Goal: Task Accomplishment & Management: Use online tool/utility

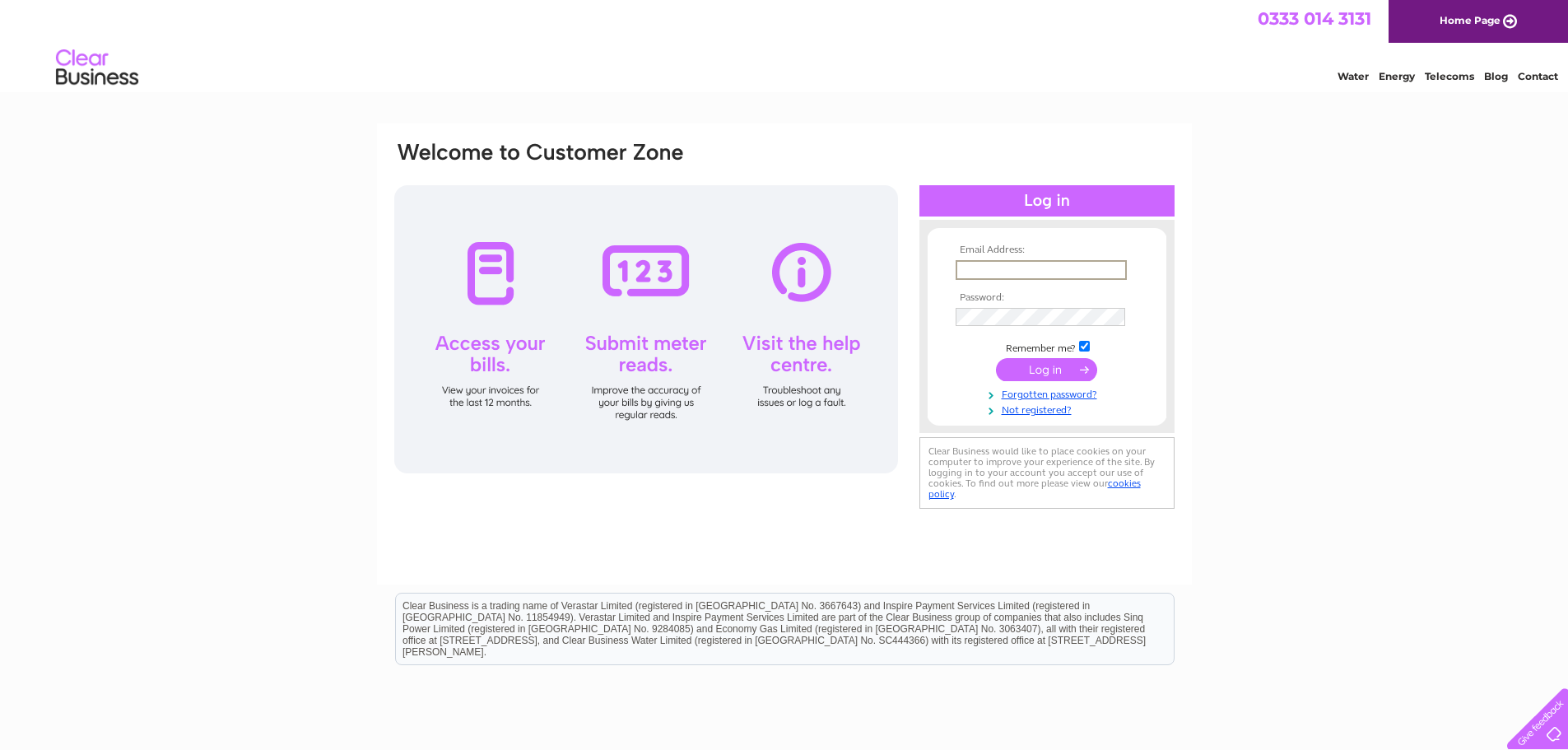
drag, startPoint x: 982, startPoint y: 270, endPoint x: 970, endPoint y: 265, distance: 13.0
click at [975, 267] on input "text" at bounding box center [1041, 270] width 171 height 19
type input "info@mallaigharbourauthority.com"
click at [996, 358] on input "submit" at bounding box center [1046, 369] width 101 height 23
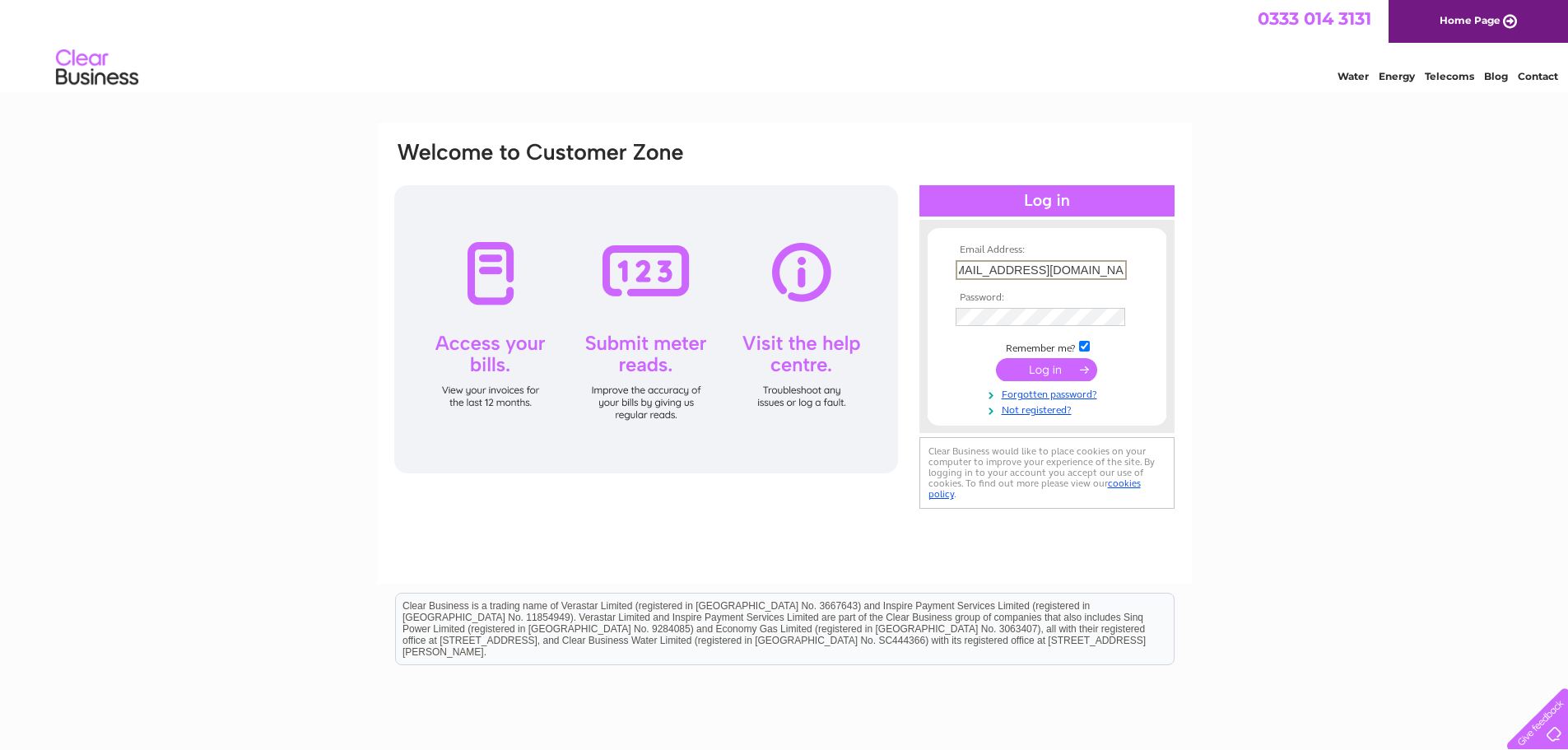
scroll to position [0, 0]
drag, startPoint x: 1052, startPoint y: 364, endPoint x: 682, endPoint y: 490, distance: 390.9
click at [1049, 364] on input "submit" at bounding box center [1046, 367] width 101 height 23
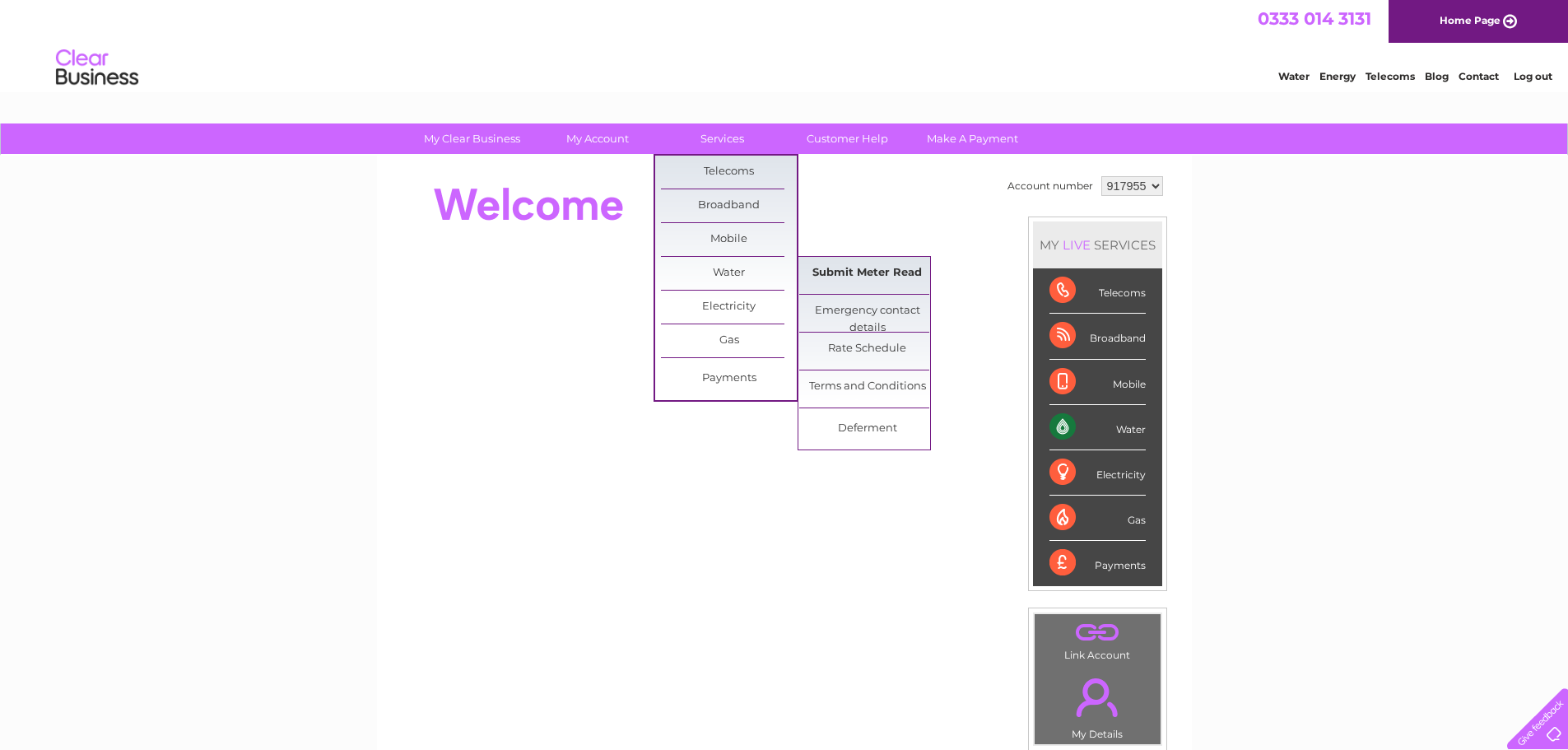
click at [866, 271] on link "Submit Meter Read" at bounding box center [866, 273] width 136 height 33
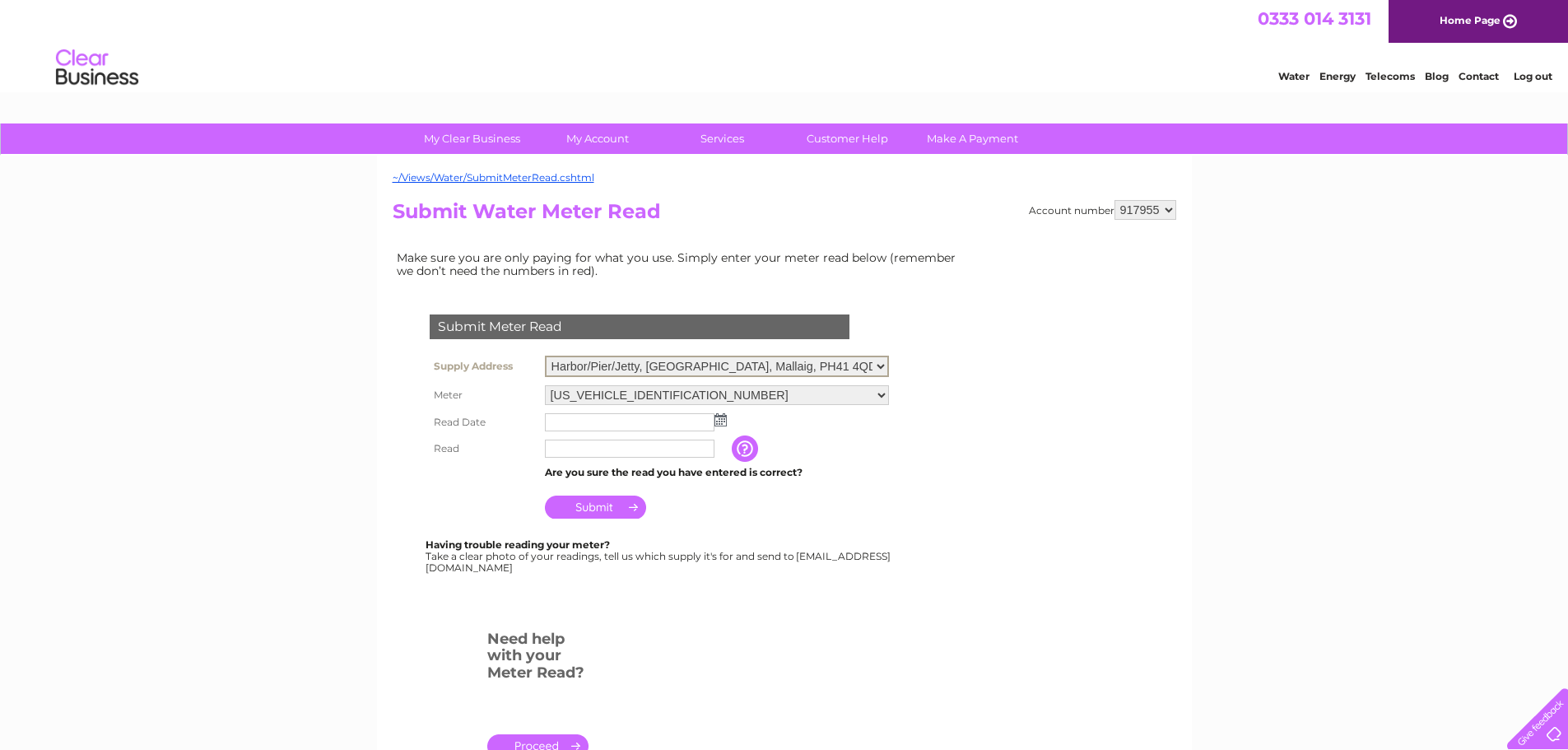
click at [885, 365] on select "Harbor/Pier/Jetty, The Pier, Mallaig, PH41 4QD Mallaig Harbour Authority, Harbo…" at bounding box center [717, 366] width 344 height 21
click at [724, 418] on img at bounding box center [720, 418] width 13 height 13
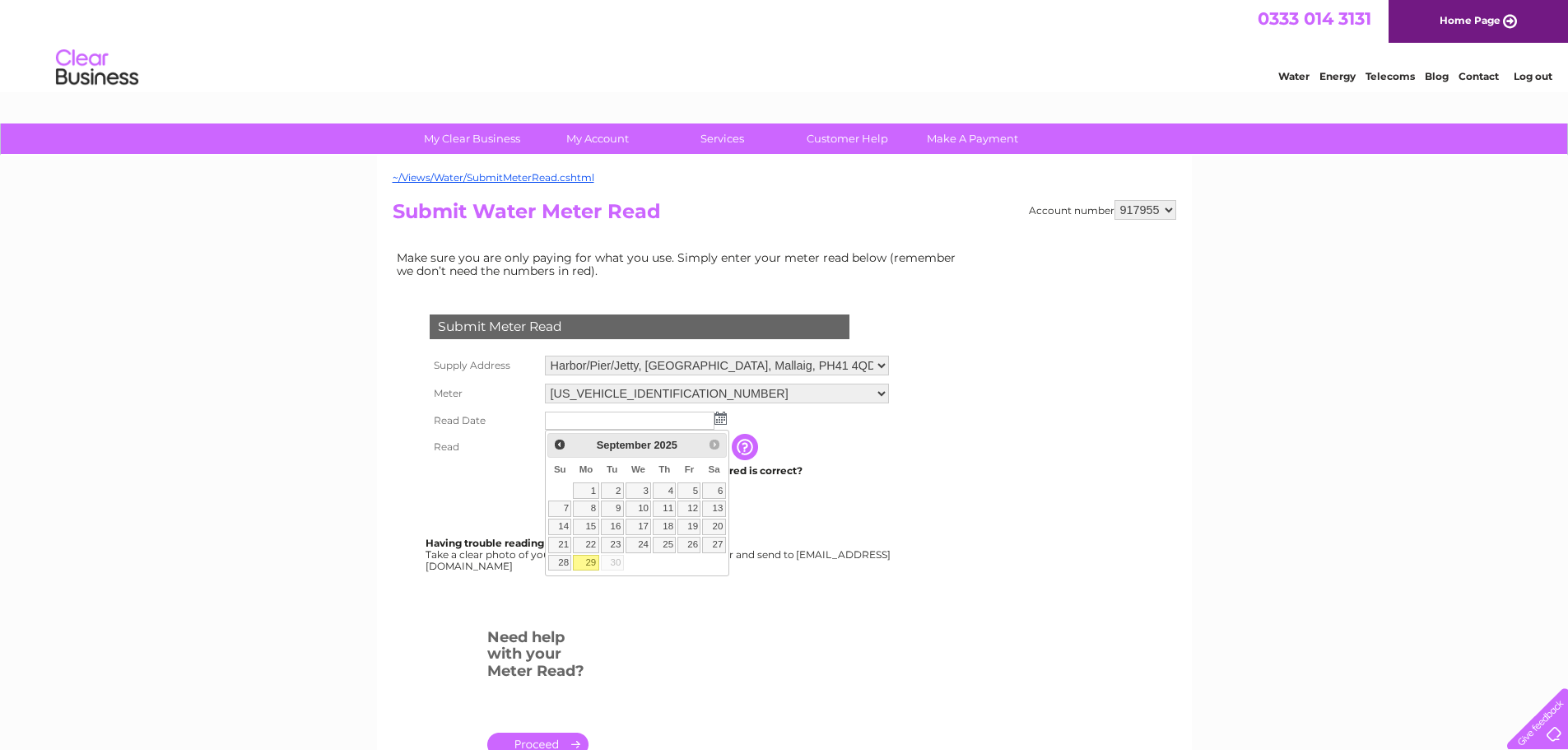
click at [587, 563] on link "29" at bounding box center [586, 563] width 25 height 17
type input "2025/09/29"
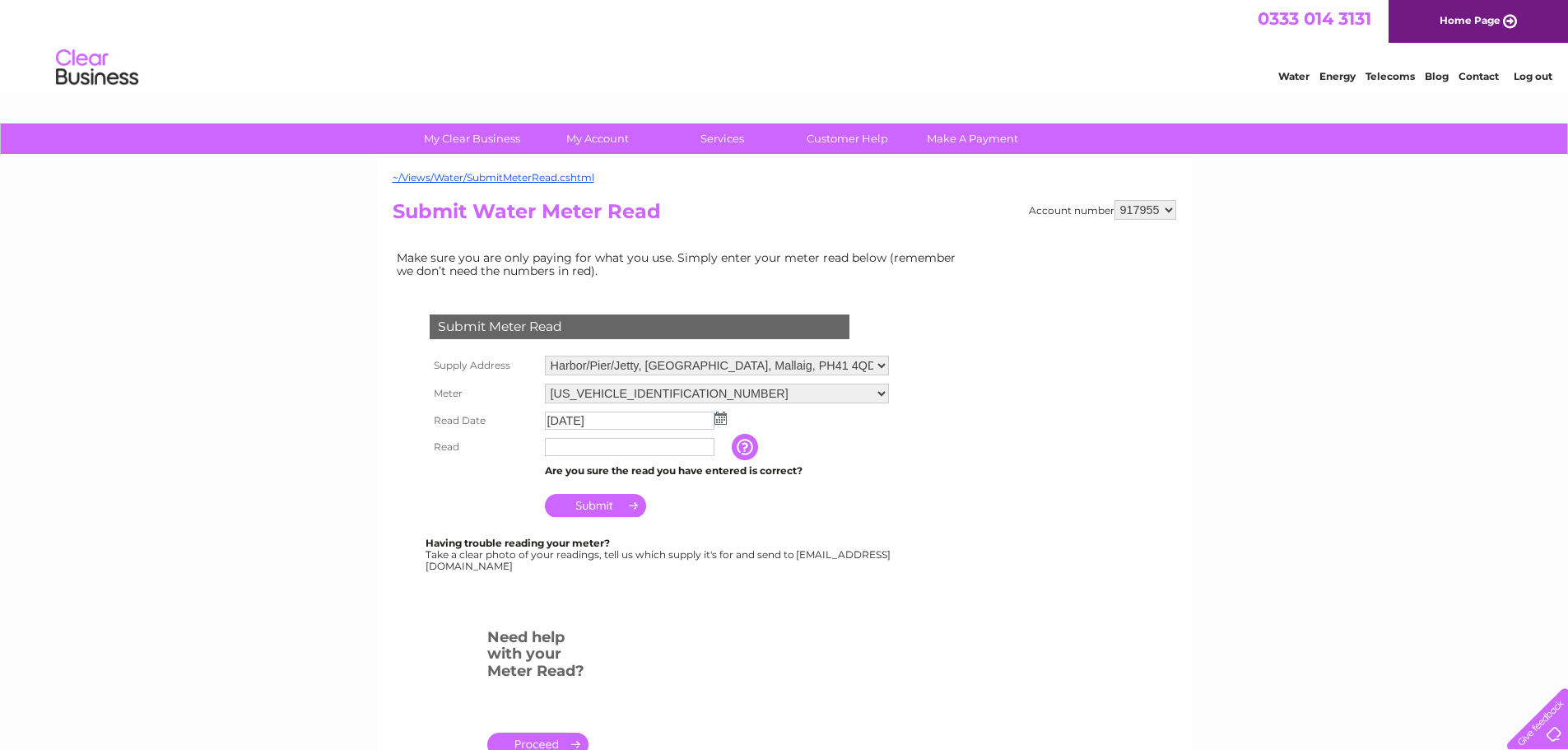
click at [574, 447] on input "text" at bounding box center [629, 447] width 169 height 18
click at [572, 448] on input "text" at bounding box center [630, 447] width 171 height 19
type input "14761"
click at [629, 505] on input "Submit" at bounding box center [596, 505] width 101 height 23
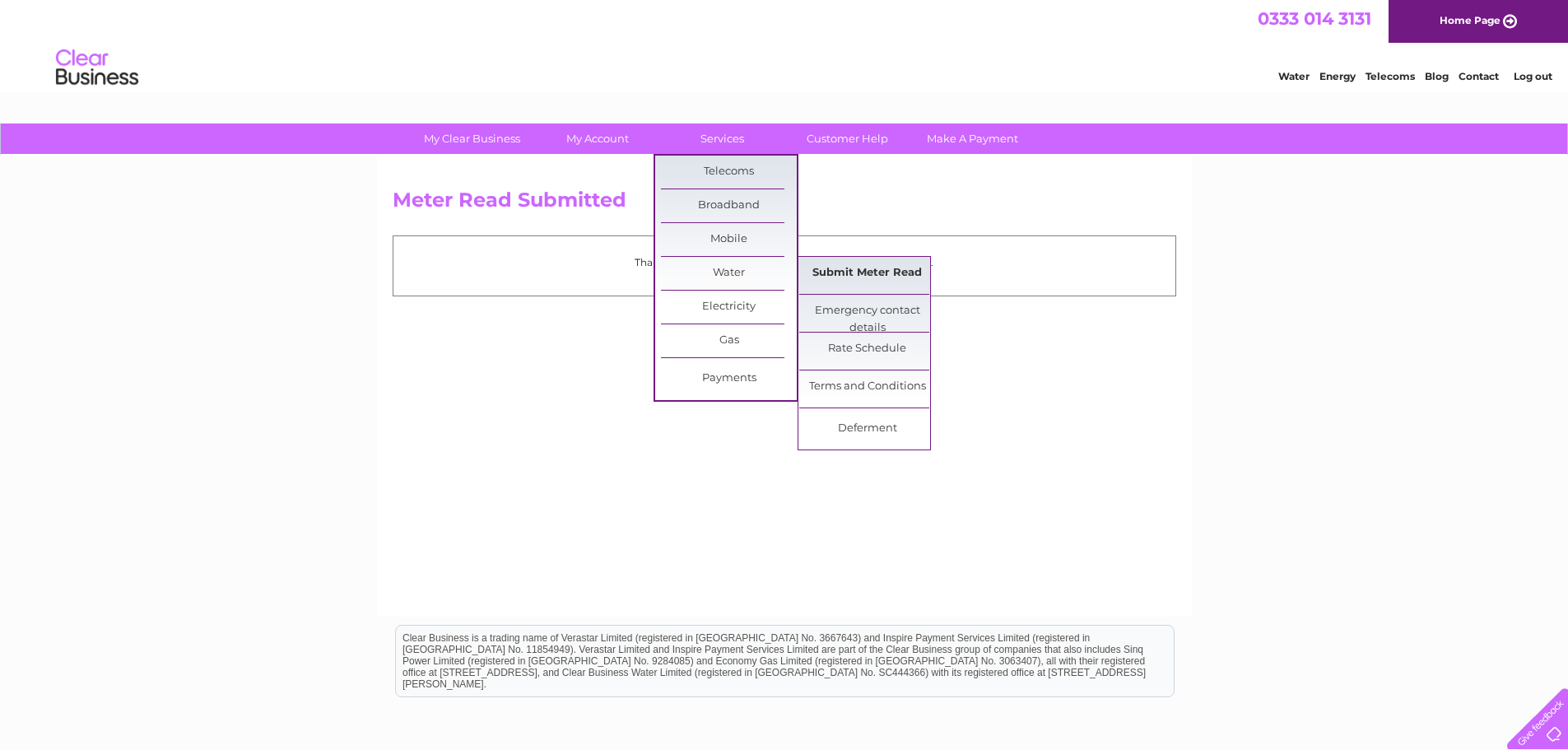
click at [891, 269] on link "Submit Meter Read" at bounding box center [866, 273] width 136 height 33
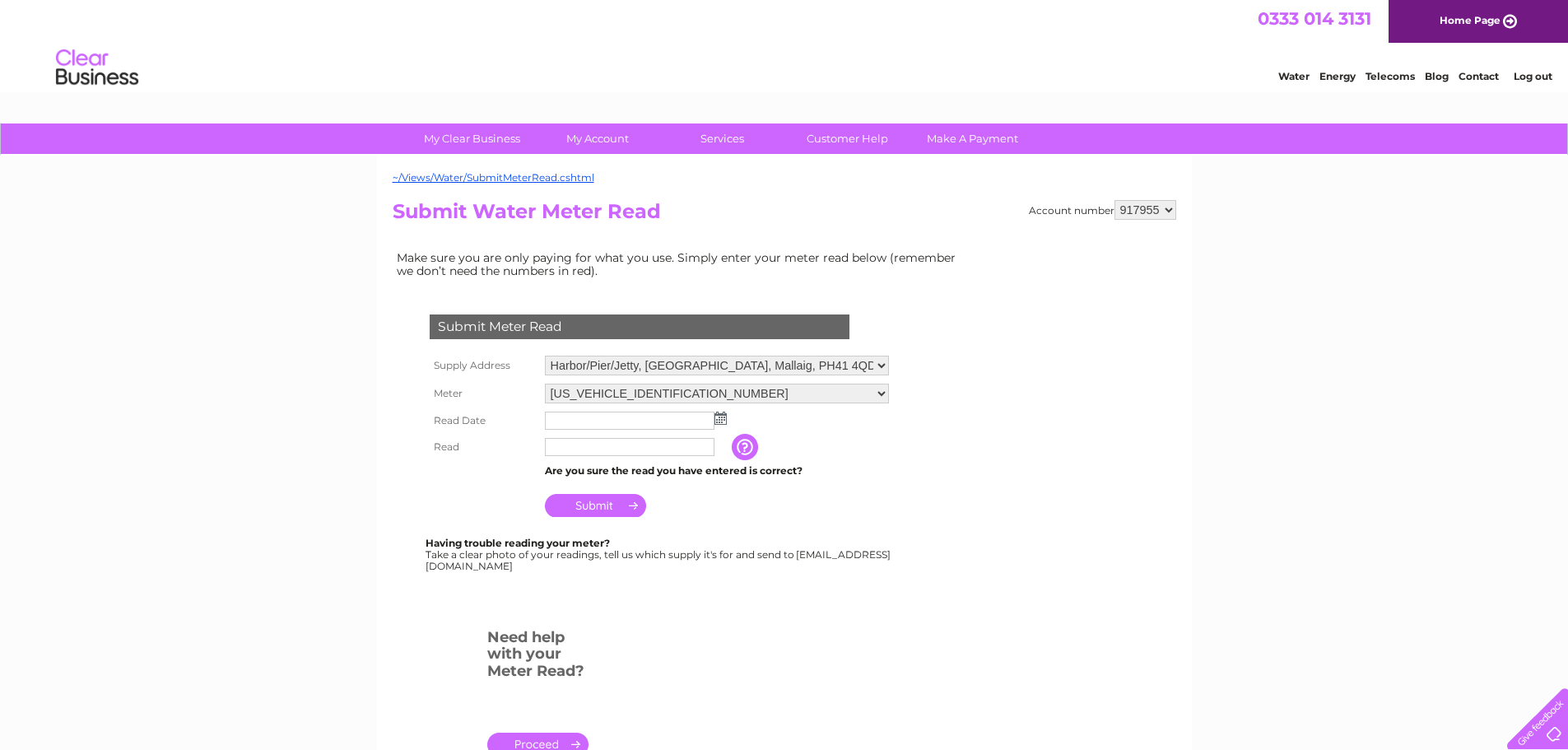
click at [882, 395] on select "06ELSTER16M123272 06ELSTER17N731642 06ELSTER21H762633 06ELSTER21M701676" at bounding box center [717, 393] width 344 height 19
select select "271833"
click at [545, 383] on select "06ELSTER16M123272 06ELSTER17N731642 06ELSTER21H762633 06ELSTER21M701676" at bounding box center [717, 394] width 344 height 21
click at [723, 420] on img at bounding box center [720, 418] width 13 height 13
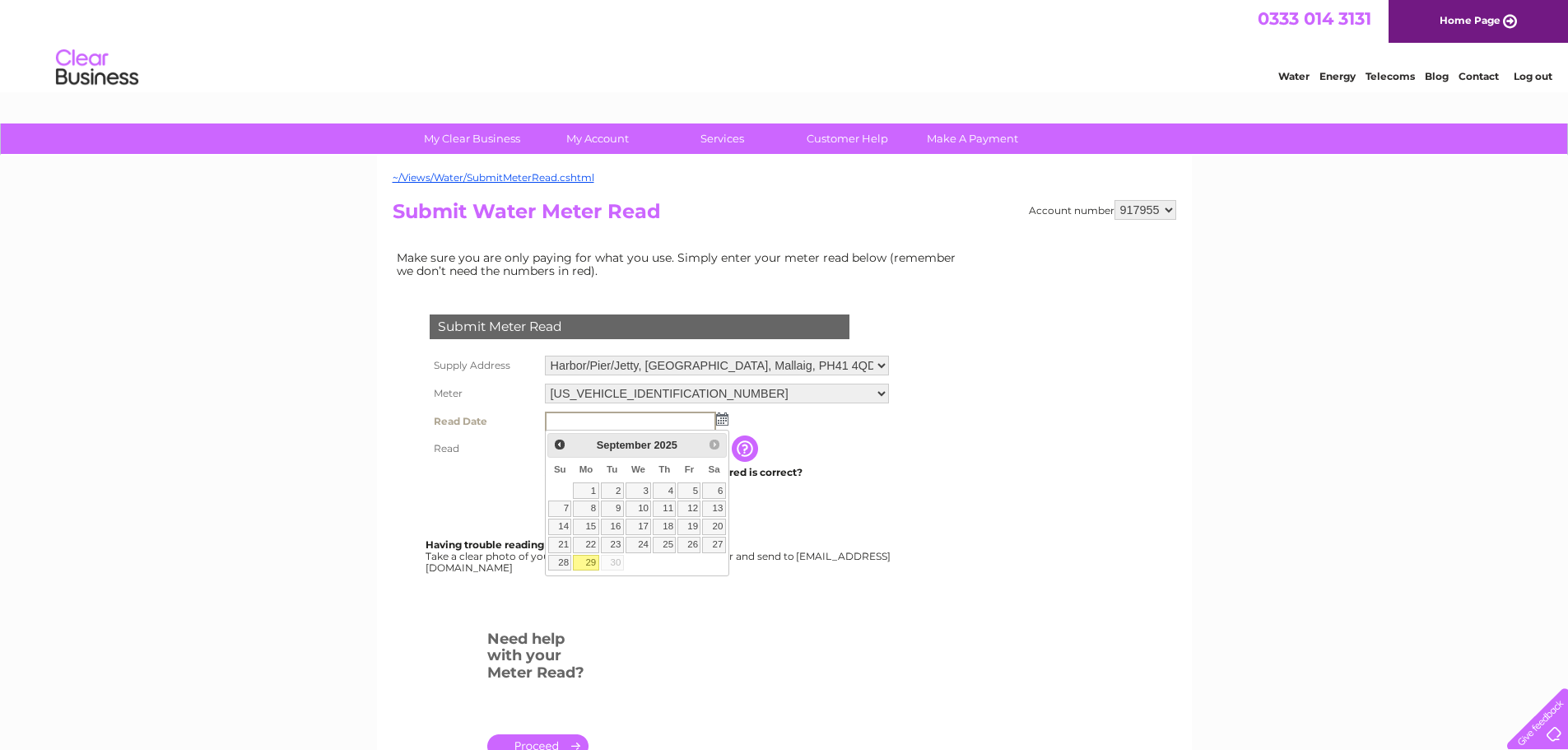
click at [591, 563] on link "29" at bounding box center [586, 563] width 25 height 17
type input "2025/09/29"
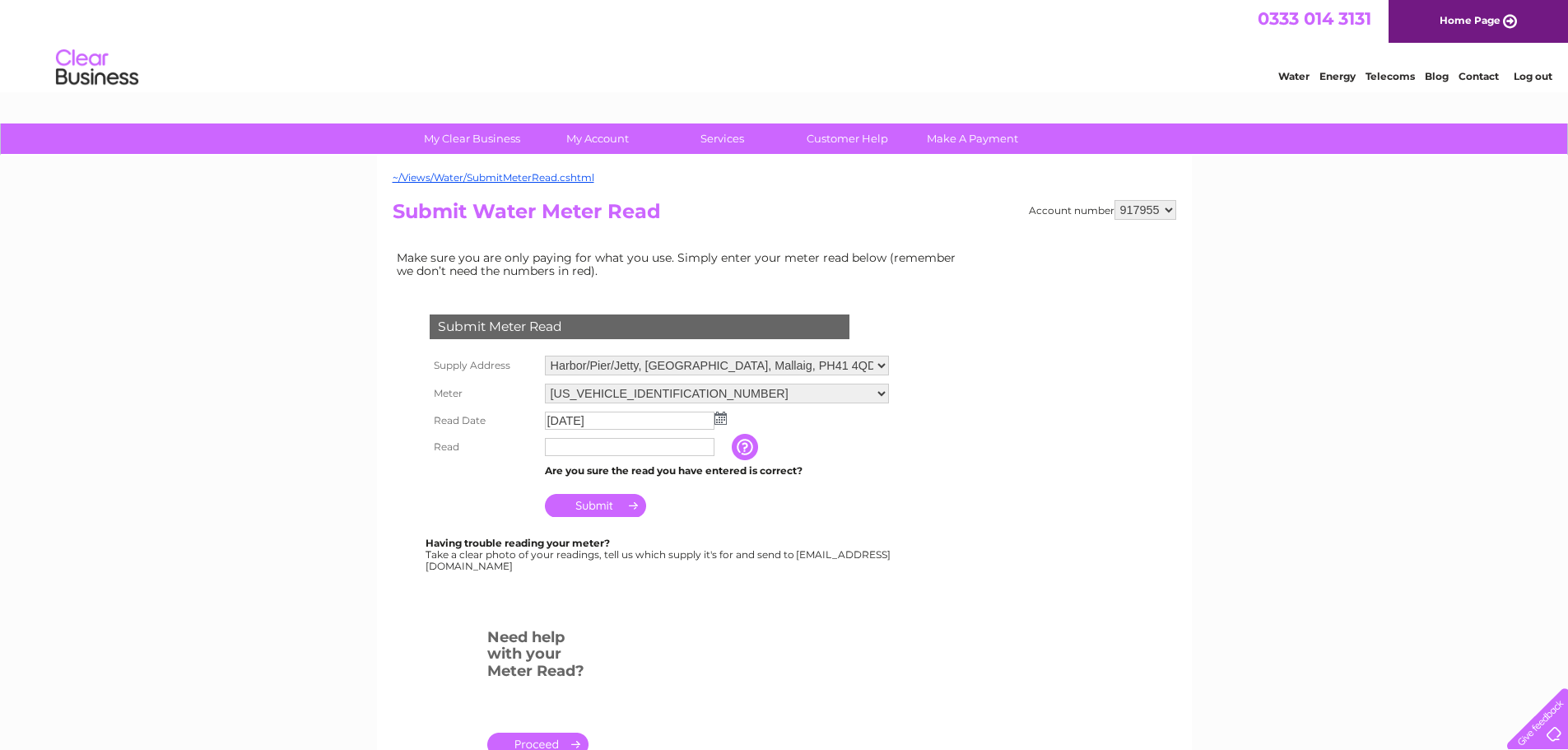
click at [566, 446] on input "text" at bounding box center [629, 447] width 169 height 18
type input "035542"
click at [629, 509] on input "Submit" at bounding box center [596, 506] width 101 height 23
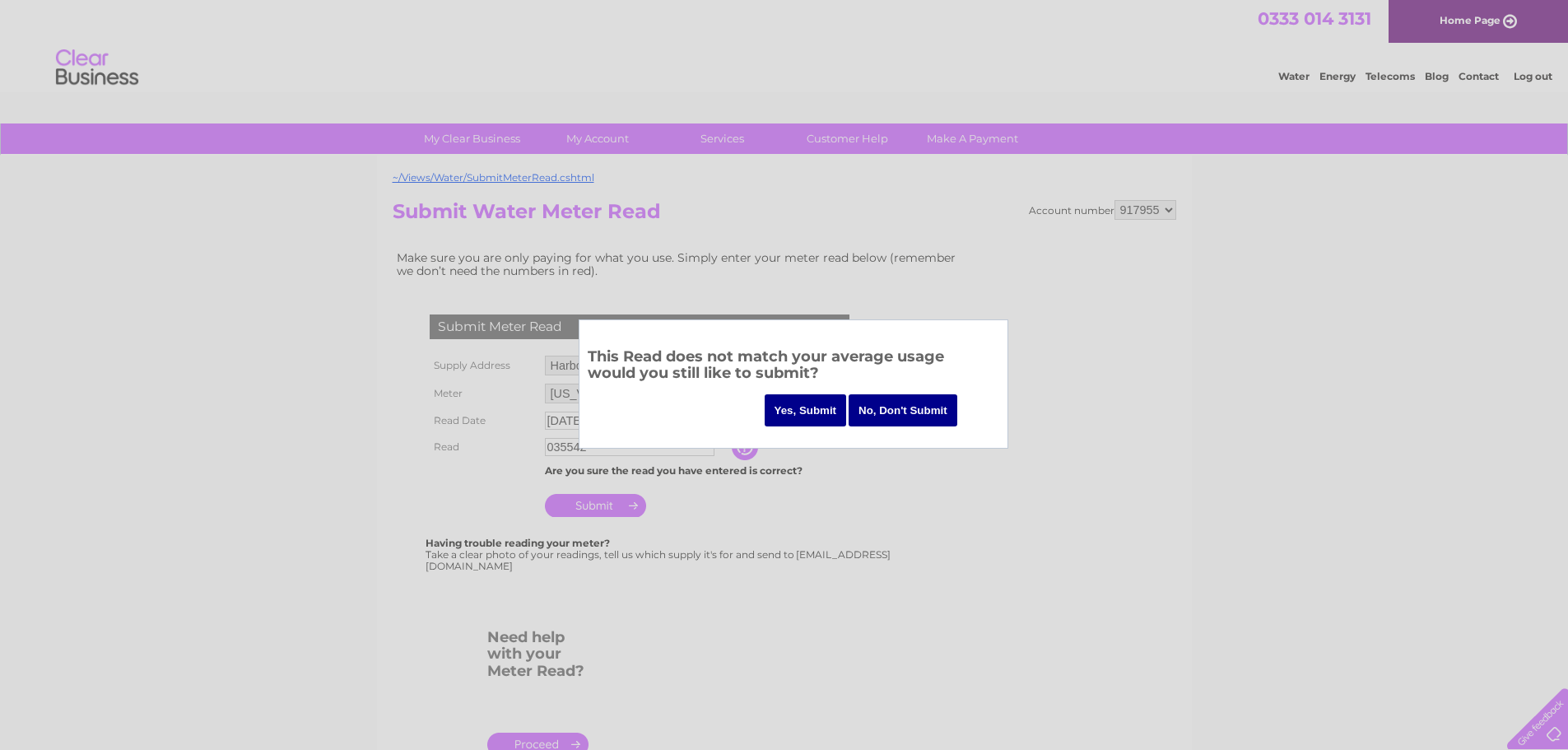
click at [799, 413] on input "Yes, Submit" at bounding box center [805, 410] width 83 height 32
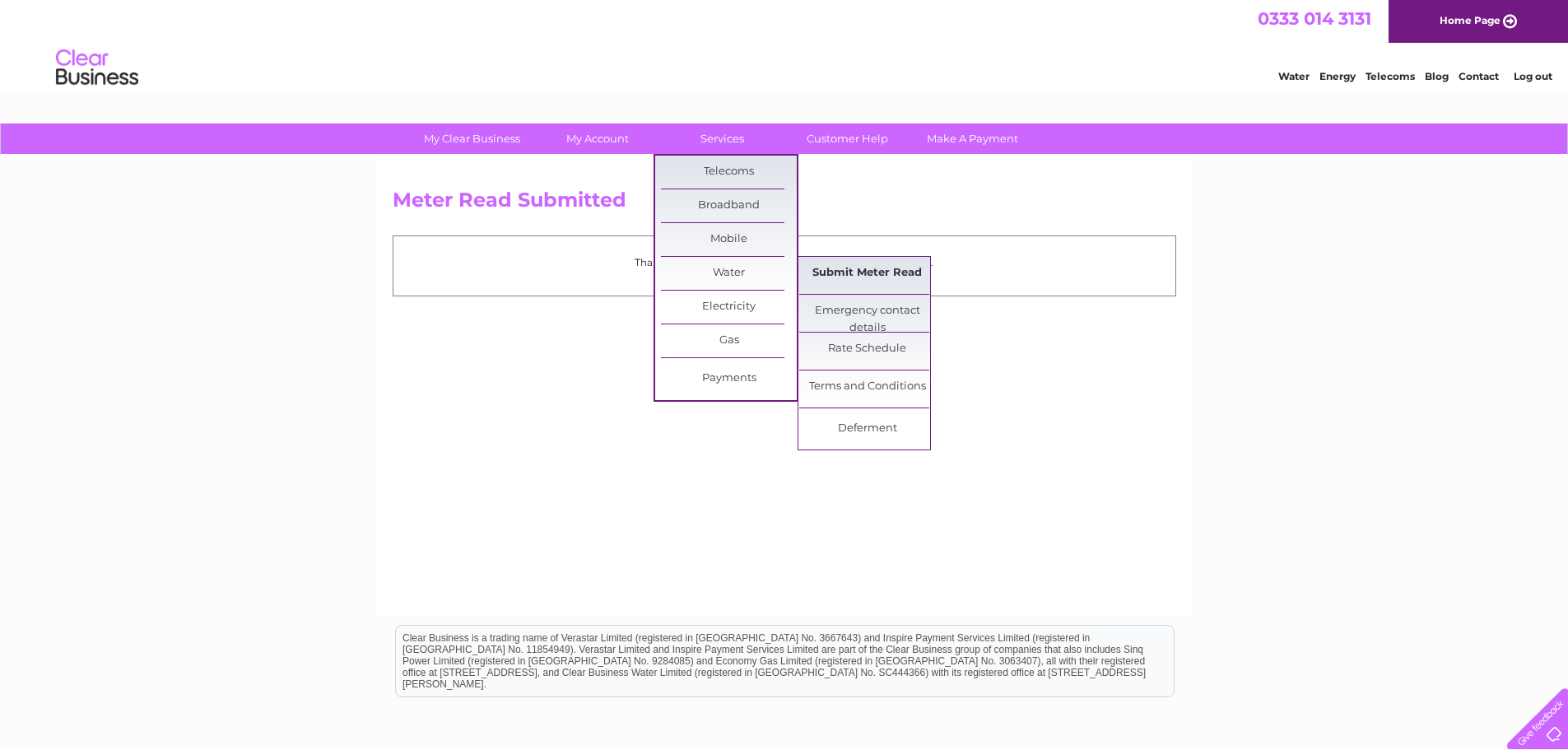
click at [839, 265] on link "Submit Meter Read" at bounding box center [866, 273] width 136 height 33
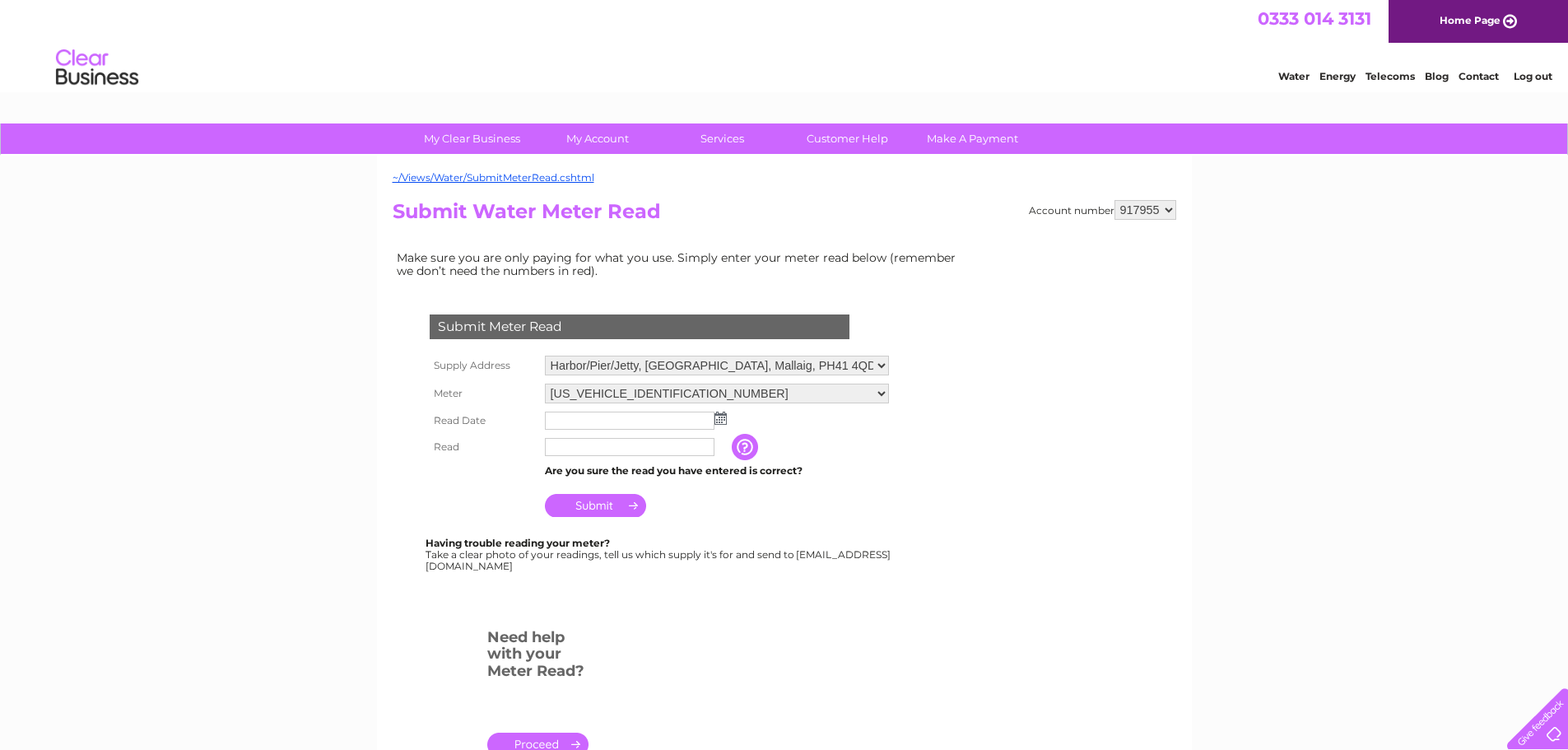
click at [883, 393] on select "06ELSTER16M123272 06ELSTER17N731642 06ELSTER21H762633 06ELSTER21M701676" at bounding box center [717, 393] width 344 height 19
select select "271834"
click at [545, 383] on select "06ELSTER16M123272 06ELSTER17N731642 06ELSTER21H762633 06ELSTER21M701676" at bounding box center [717, 394] width 344 height 21
click at [725, 421] on img at bounding box center [720, 418] width 13 height 13
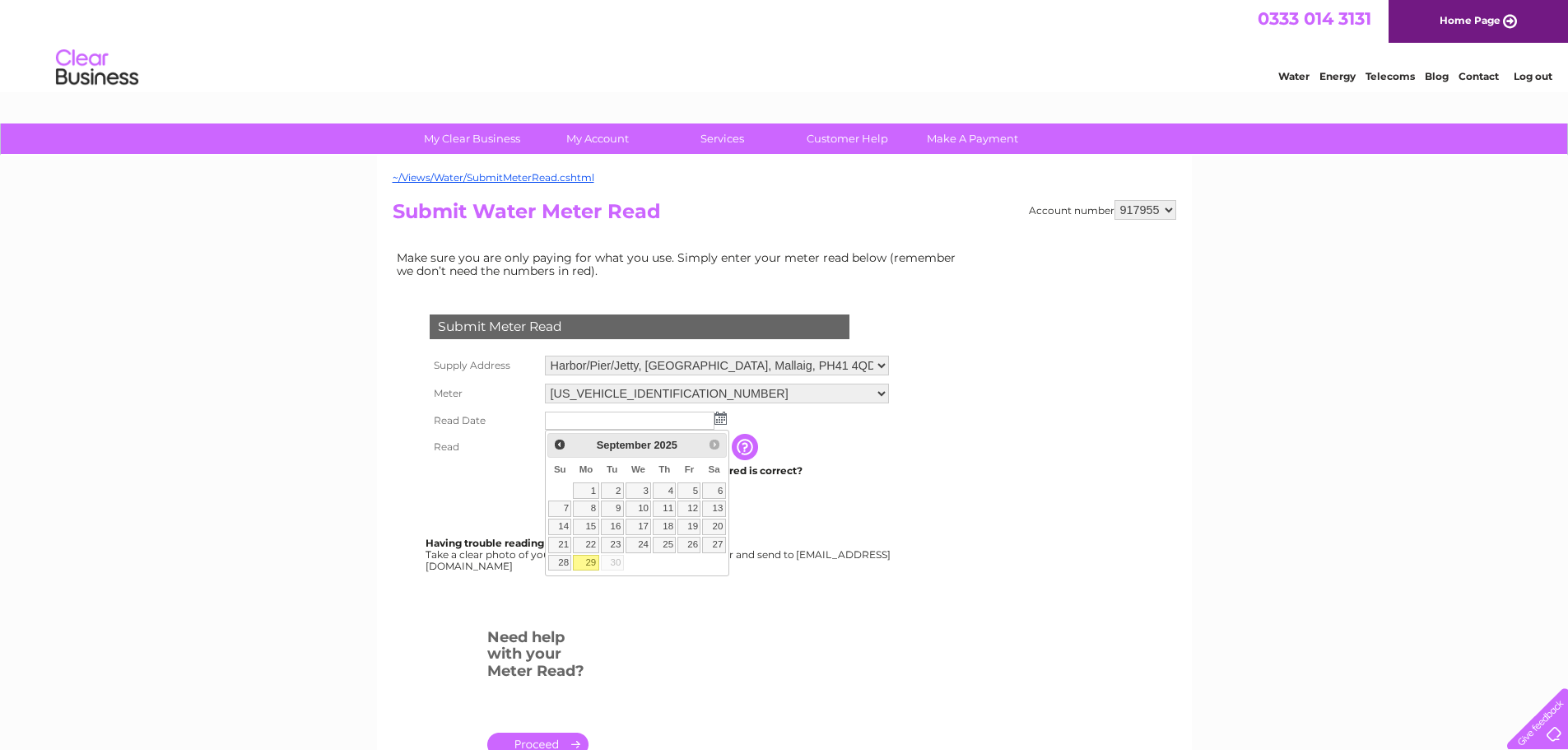
click at [587, 560] on link "29" at bounding box center [586, 563] width 25 height 17
type input "[DATE]"
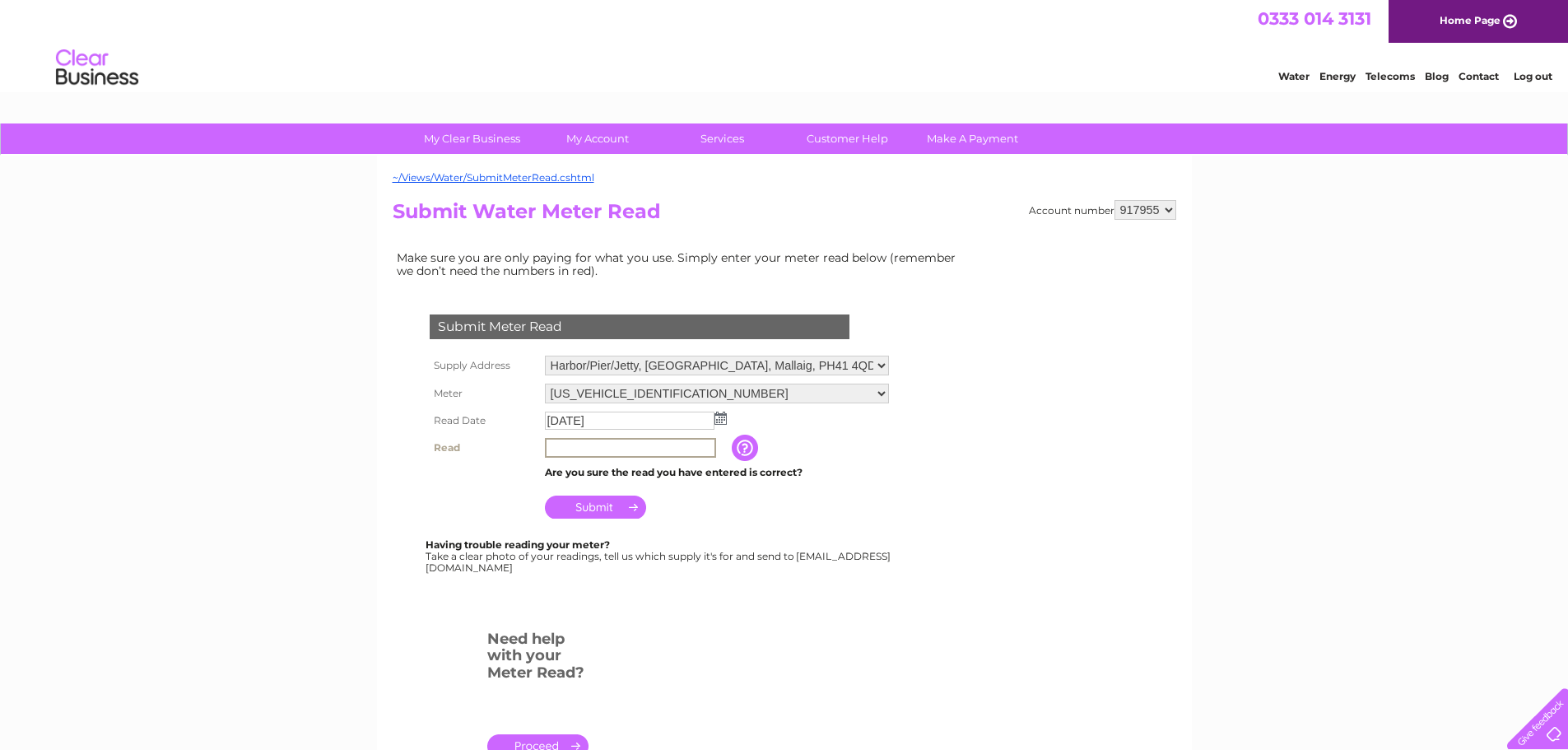
click at [567, 452] on input "text" at bounding box center [630, 447] width 171 height 19
type input "11438"
click at [629, 507] on input "Submit" at bounding box center [596, 505] width 101 height 23
